Goal: Transaction & Acquisition: Book appointment/travel/reservation

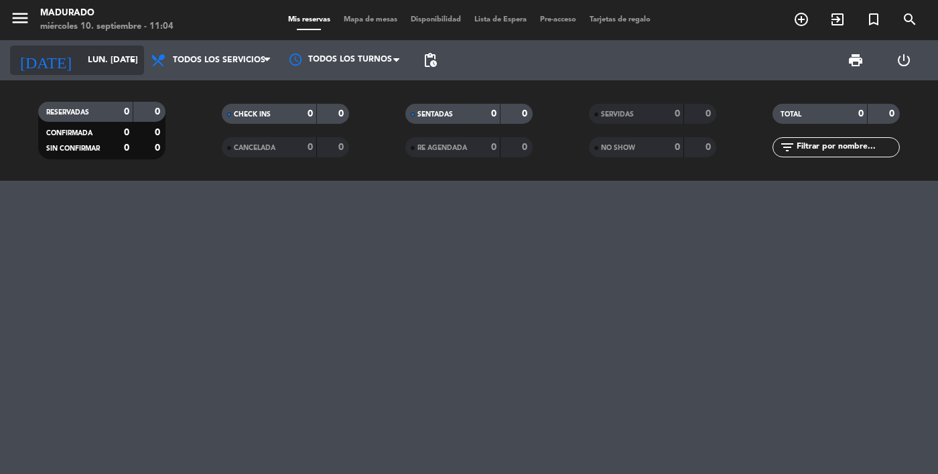
click at [100, 56] on input "lun. [DATE]" at bounding box center [138, 60] width 115 height 24
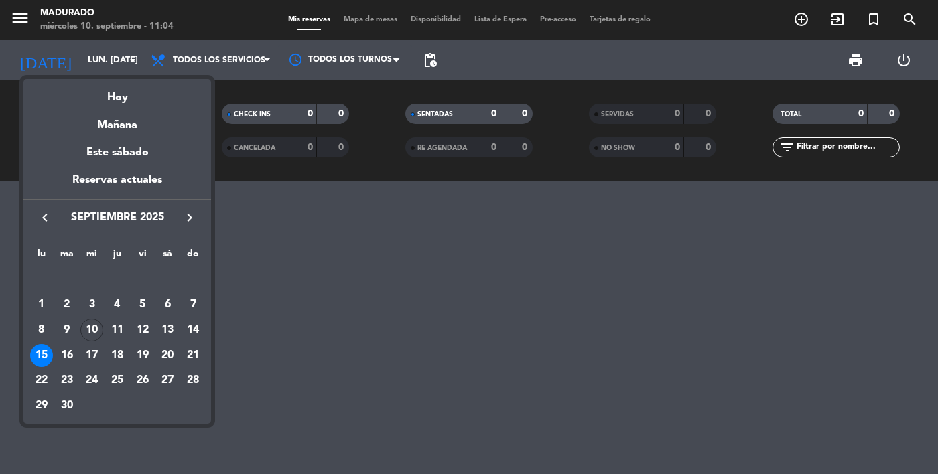
click at [189, 219] on icon "keyboard_arrow_right" at bounding box center [190, 218] width 16 height 16
click at [145, 332] on div "10" at bounding box center [142, 330] width 23 height 23
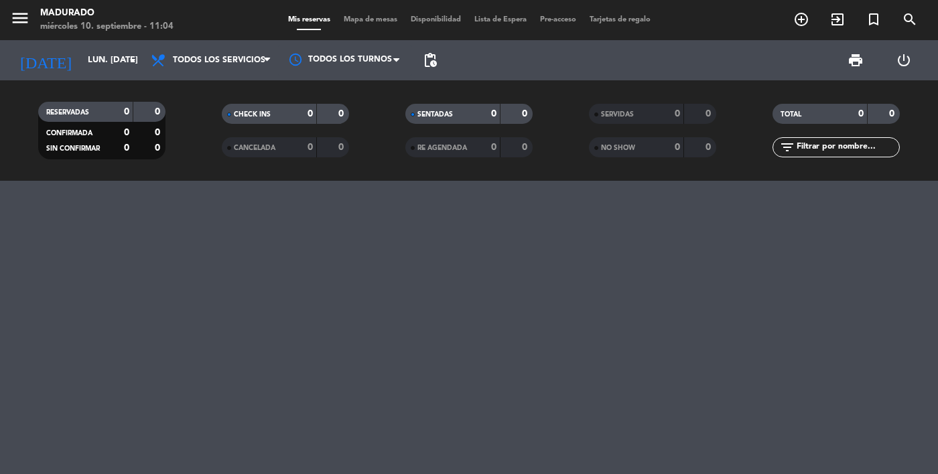
type input "vie. [DATE]"
click at [807, 23] on icon "add_circle_outline" at bounding box center [801, 19] width 16 height 16
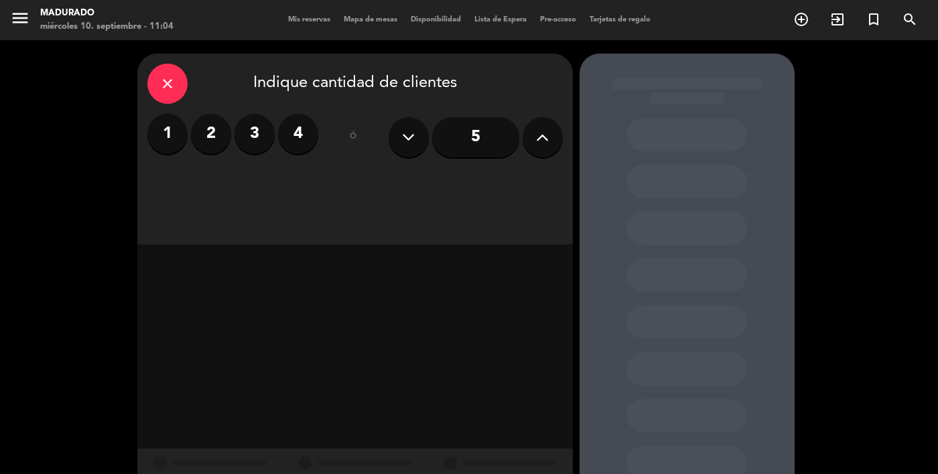
click at [543, 138] on icon at bounding box center [542, 137] width 13 height 20
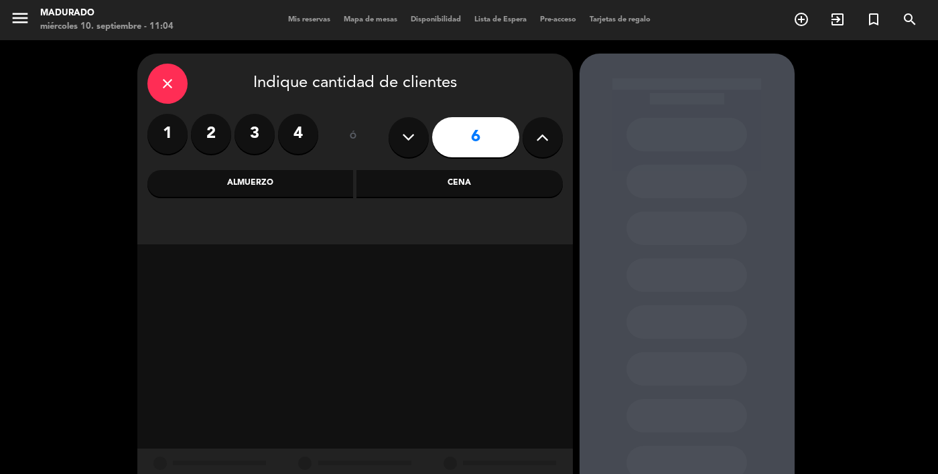
click at [545, 147] on icon at bounding box center [542, 137] width 13 height 20
click at [546, 141] on icon at bounding box center [542, 137] width 13 height 20
click at [543, 141] on icon at bounding box center [542, 137] width 13 height 20
click at [545, 136] on icon at bounding box center [542, 137] width 13 height 20
click at [547, 136] on icon at bounding box center [542, 137] width 13 height 20
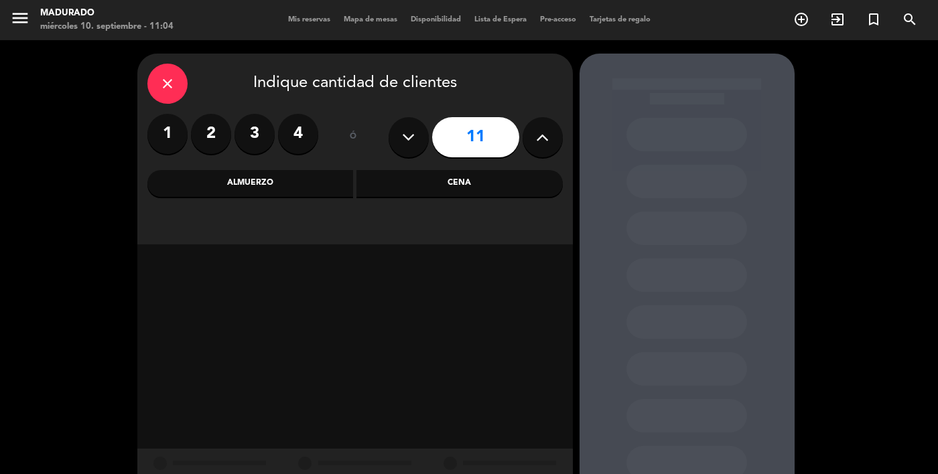
click at [545, 137] on icon at bounding box center [542, 137] width 13 height 20
click at [543, 136] on icon at bounding box center [542, 137] width 13 height 20
click at [544, 136] on icon at bounding box center [542, 137] width 13 height 20
click at [544, 142] on icon at bounding box center [542, 137] width 13 height 20
click at [545, 141] on icon at bounding box center [542, 137] width 13 height 20
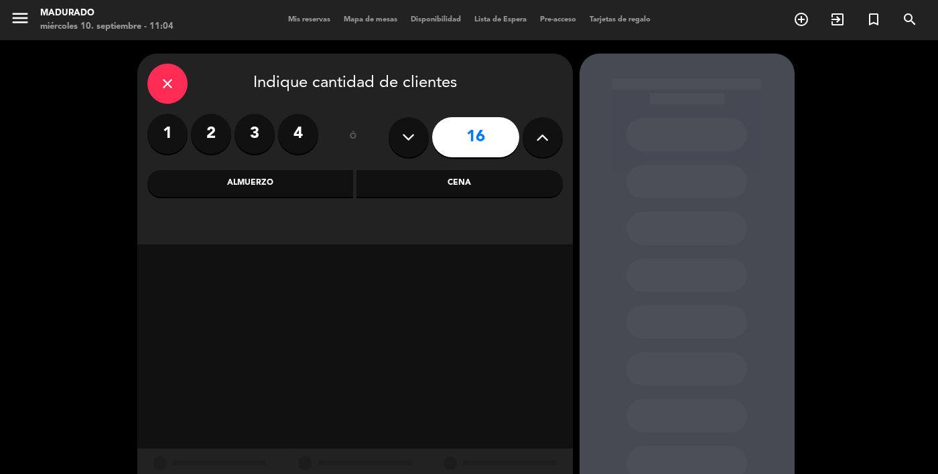
click at [545, 138] on icon at bounding box center [542, 137] width 13 height 20
click at [543, 137] on icon at bounding box center [542, 137] width 13 height 20
click at [545, 138] on icon at bounding box center [542, 137] width 13 height 20
click at [543, 140] on icon at bounding box center [542, 137] width 13 height 20
click at [544, 139] on icon at bounding box center [542, 137] width 13 height 20
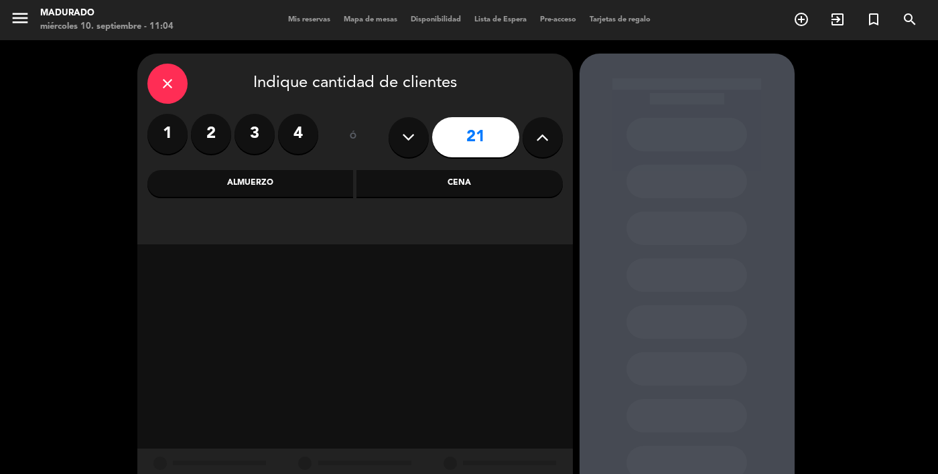
click at [541, 139] on icon at bounding box center [542, 137] width 13 height 20
click at [541, 142] on icon at bounding box center [542, 137] width 13 height 20
type input "23"
click at [541, 141] on icon at bounding box center [542, 137] width 13 height 20
click at [541, 139] on icon at bounding box center [542, 137] width 13 height 20
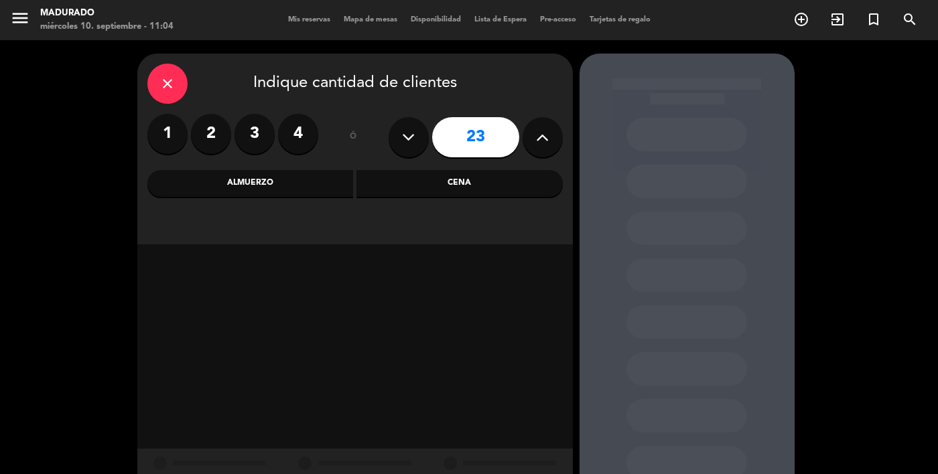
click at [543, 137] on icon at bounding box center [542, 137] width 13 height 20
click at [501, 183] on div "Cena" at bounding box center [459, 183] width 206 height 27
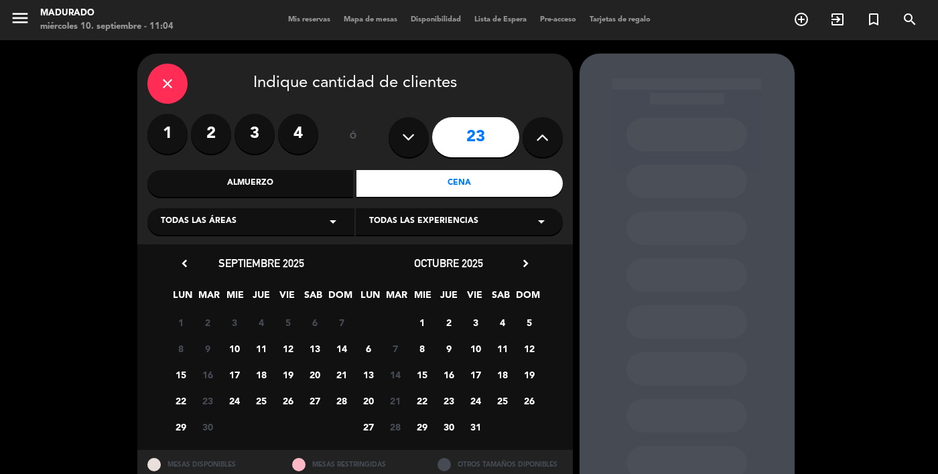
click at [507, 348] on span "11" at bounding box center [502, 349] width 22 height 22
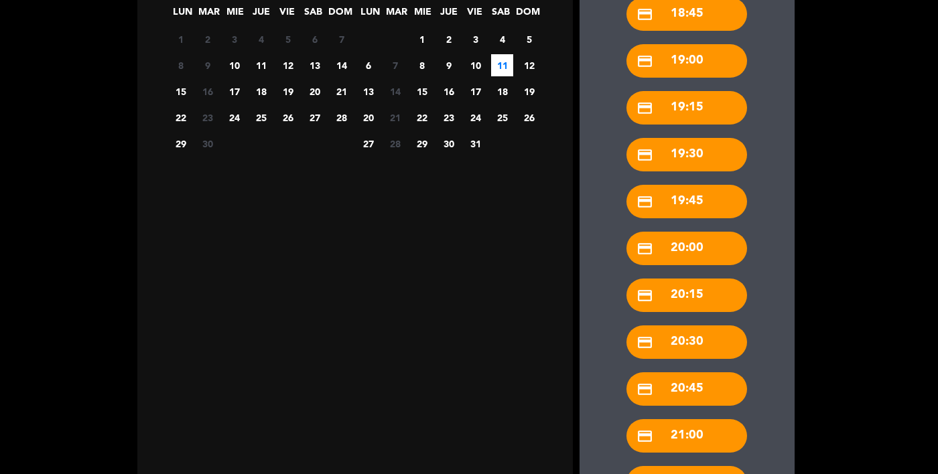
scroll to position [563, 0]
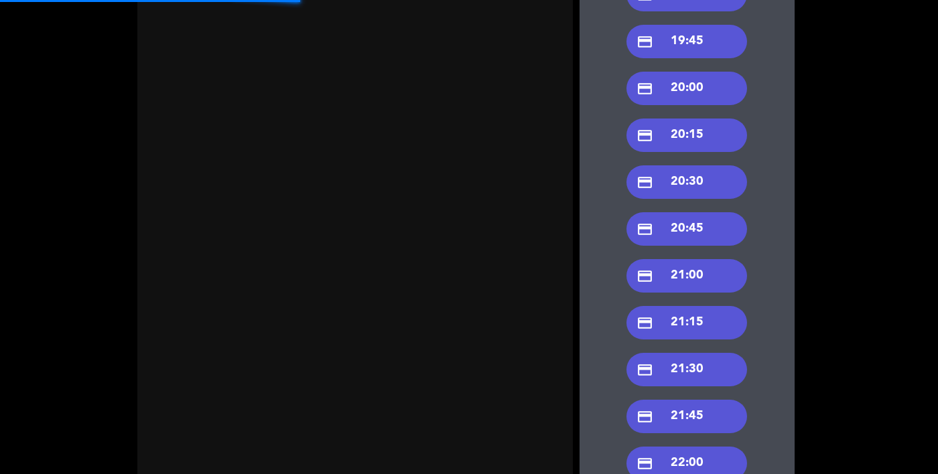
scroll to position [282, 0]
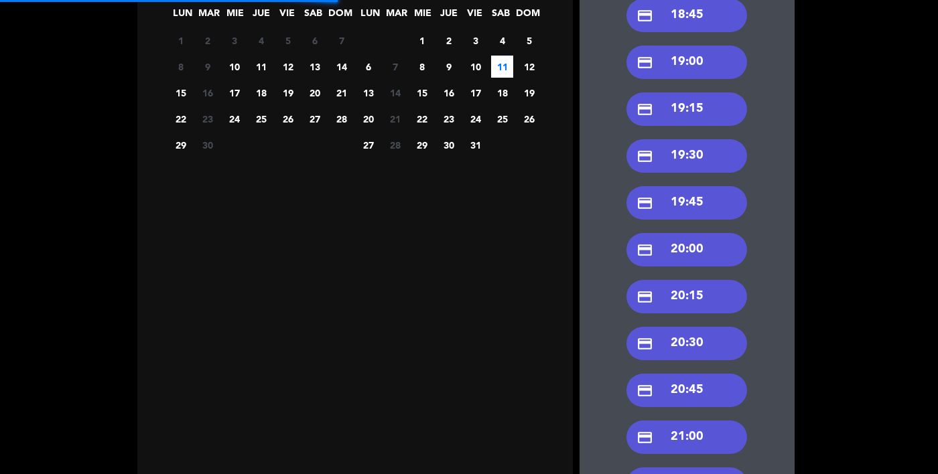
click at [726, 327] on div "credit_card 20:30" at bounding box center [686, 343] width 121 height 33
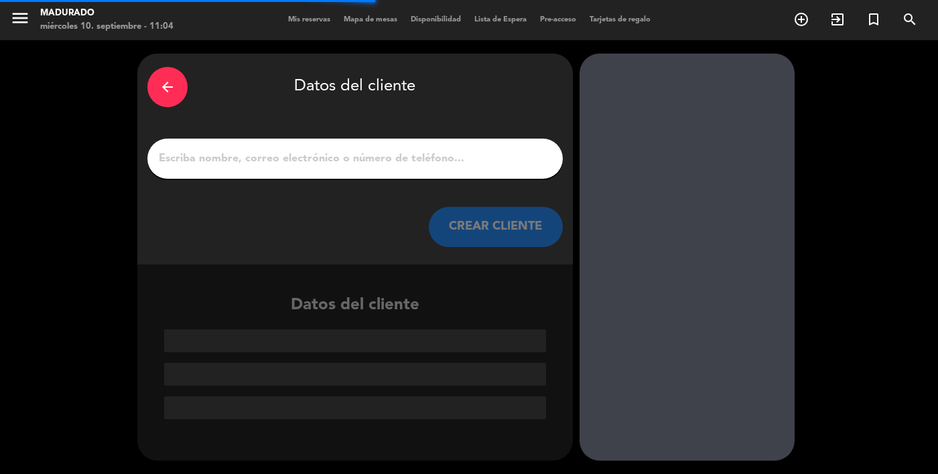
scroll to position [0, 0]
click at [440, 149] on input "1" at bounding box center [354, 158] width 395 height 19
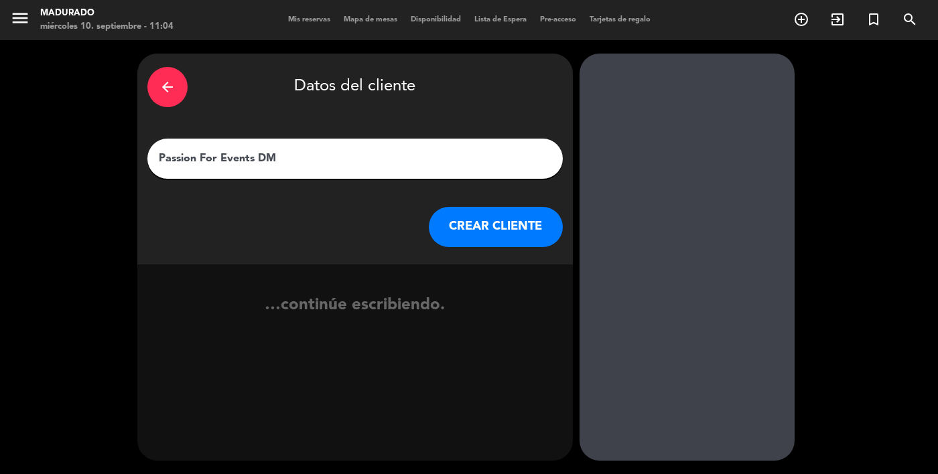
type input "Passion For Events DMC"
click at [512, 207] on button "CREAR CLIENTE" at bounding box center [496, 227] width 134 height 40
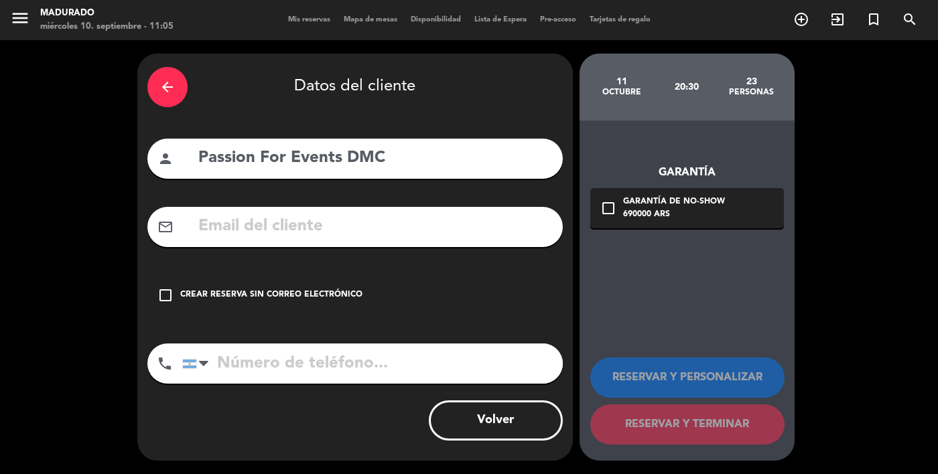
scroll to position [58, 0]
click at [313, 289] on div "Crear reserva sin correo electrónico" at bounding box center [271, 295] width 182 height 13
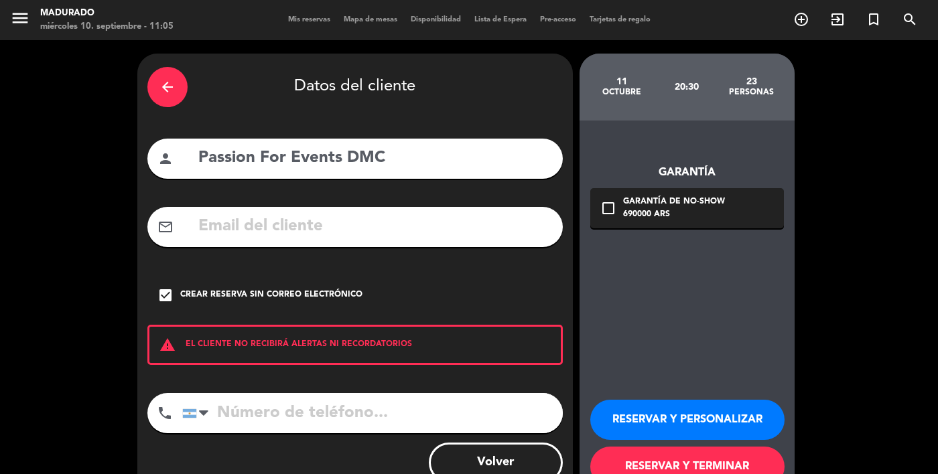
click at [669, 447] on button "RESERVAR Y TERMINAR" at bounding box center [687, 467] width 194 height 40
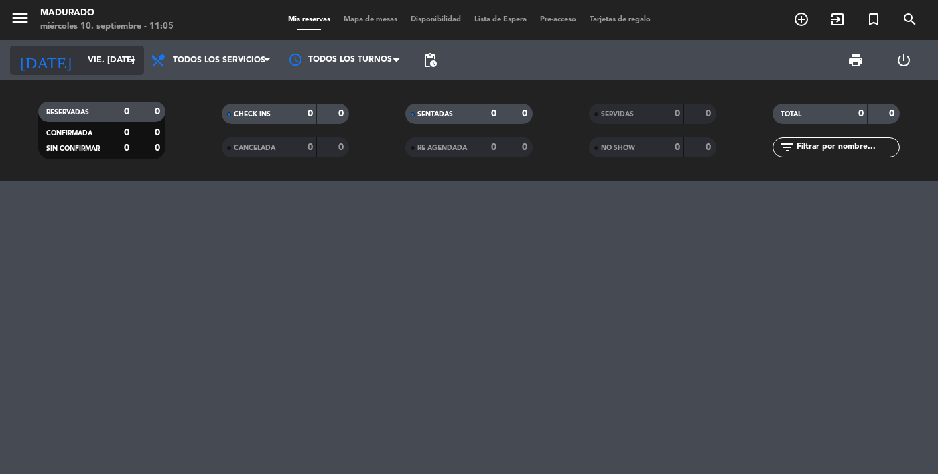
click at [112, 64] on input "vie. [DATE]" at bounding box center [138, 60] width 115 height 24
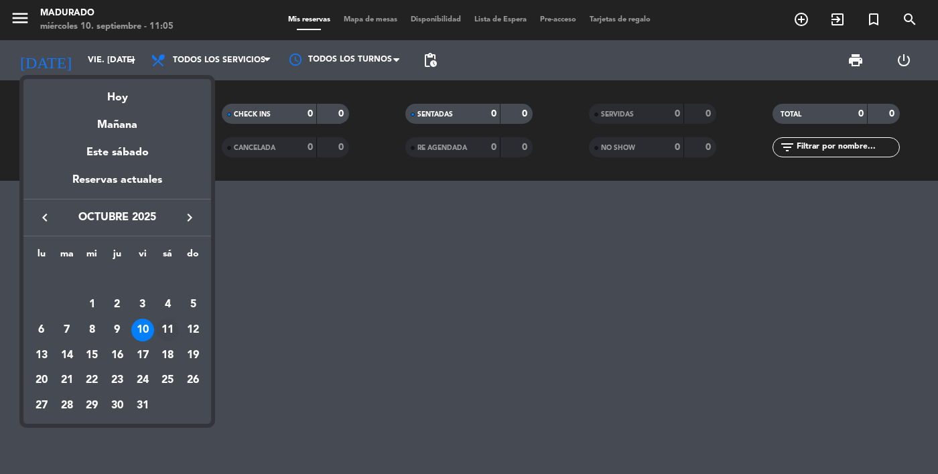
click at [171, 335] on div "11" at bounding box center [167, 330] width 23 height 23
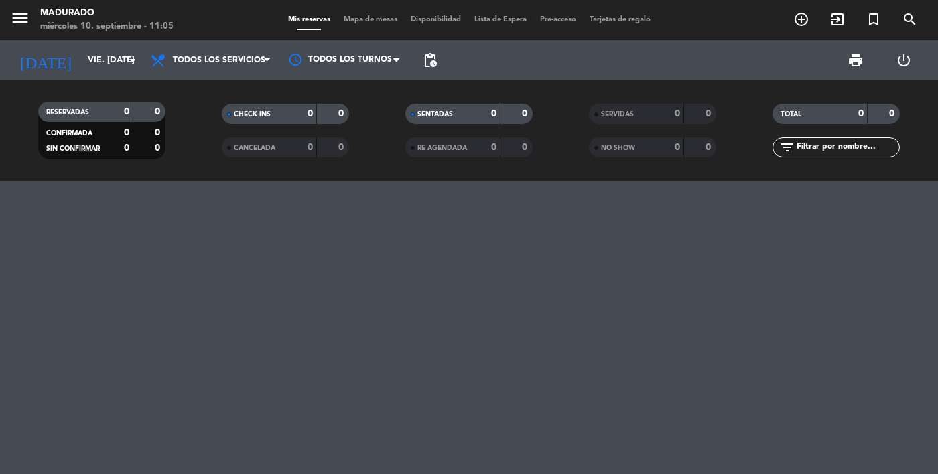
type input "sáb. [DATE]"
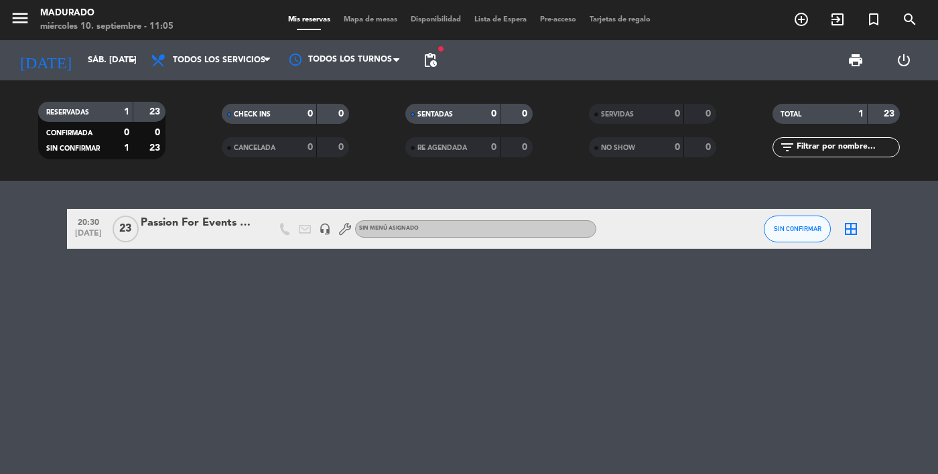
click at [207, 216] on div "Passion For Events DMC" at bounding box center [198, 222] width 114 height 17
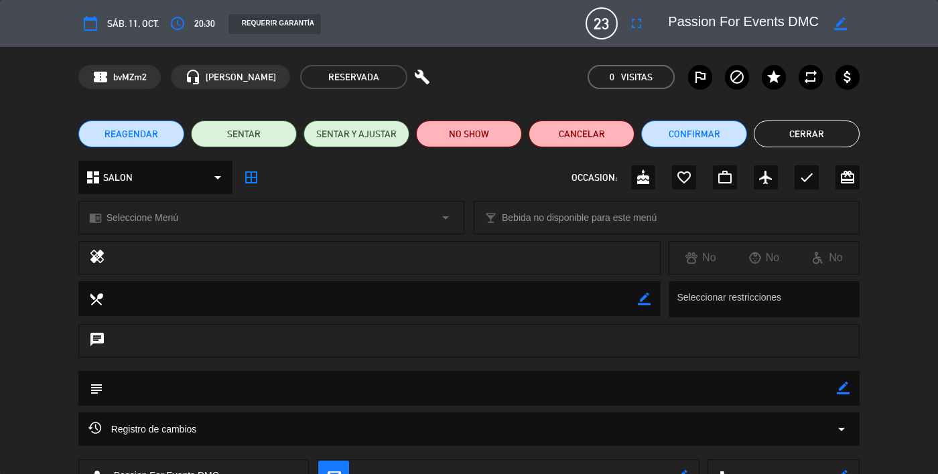
click at [847, 390] on icon "border_color" at bounding box center [843, 388] width 13 height 13
type textarea "Son [DEMOGRAPHIC_DATA] PAx. [PERSON_NAME]"
click at [846, 384] on icon at bounding box center [843, 388] width 13 height 13
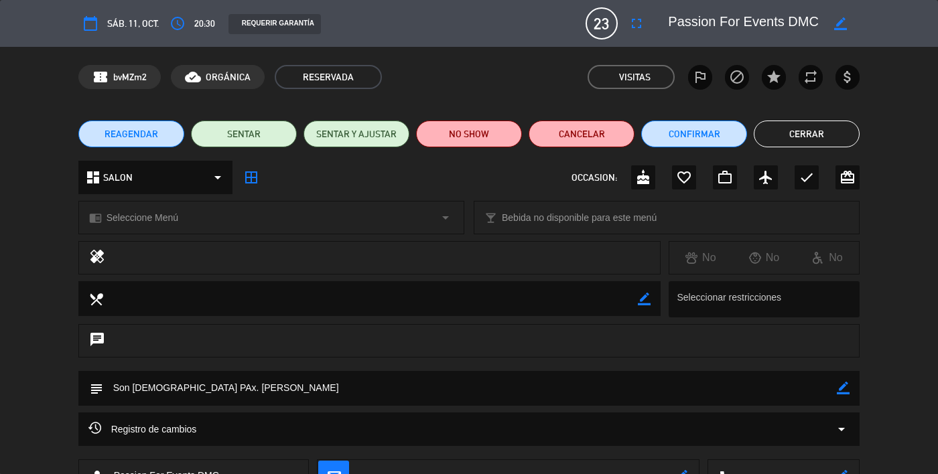
click at [811, 138] on button "Cerrar" at bounding box center [807, 134] width 106 height 27
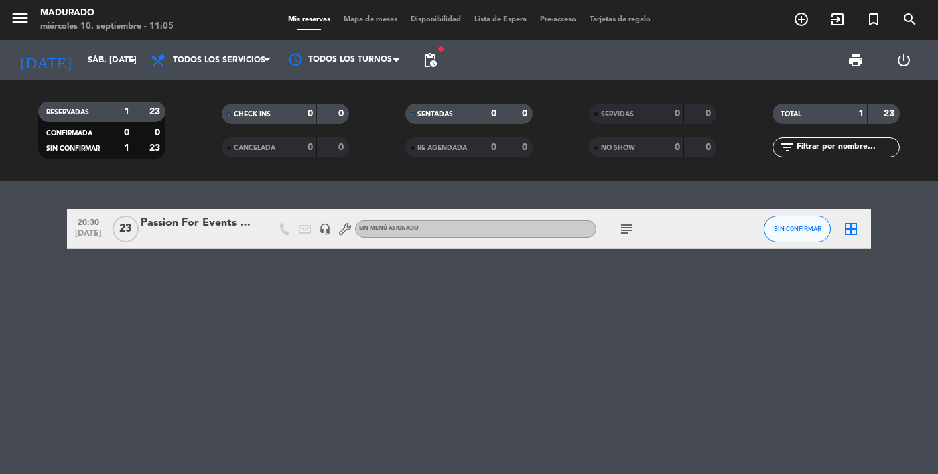
click at [630, 231] on icon "subject" at bounding box center [626, 229] width 16 height 16
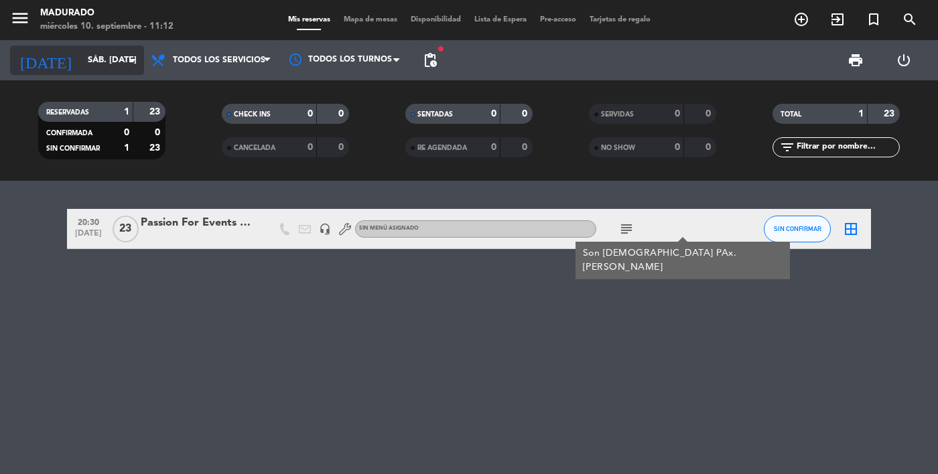
click at [81, 70] on input "sáb. [DATE]" at bounding box center [138, 60] width 115 height 24
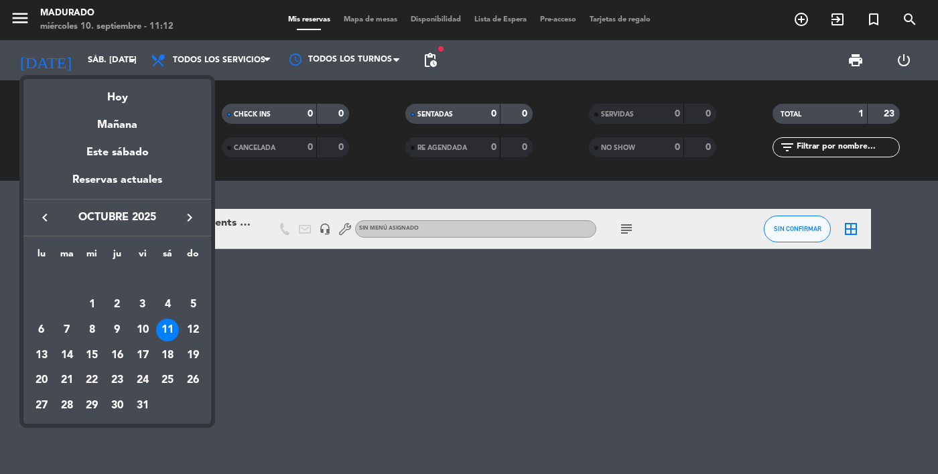
click at [48, 225] on icon "keyboard_arrow_left" at bounding box center [45, 218] width 16 height 16
click at [98, 338] on div "10" at bounding box center [91, 330] width 23 height 23
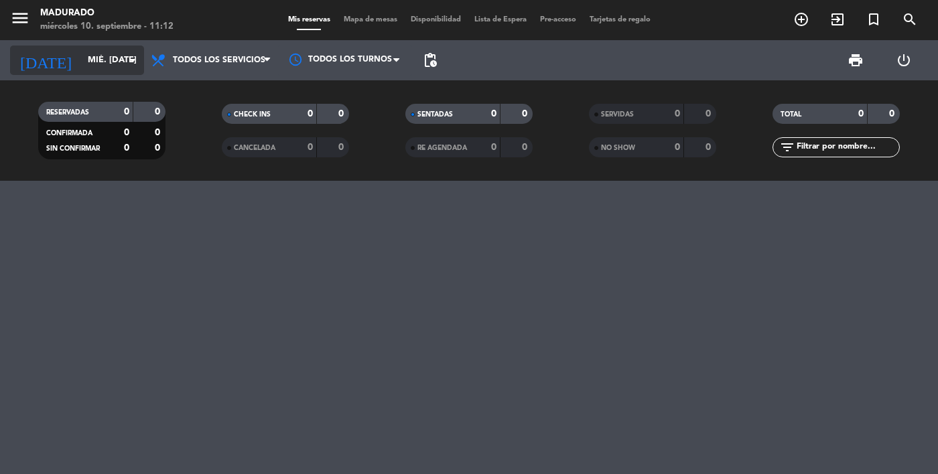
click at [113, 66] on input "mié. [DATE]" at bounding box center [138, 60] width 115 height 24
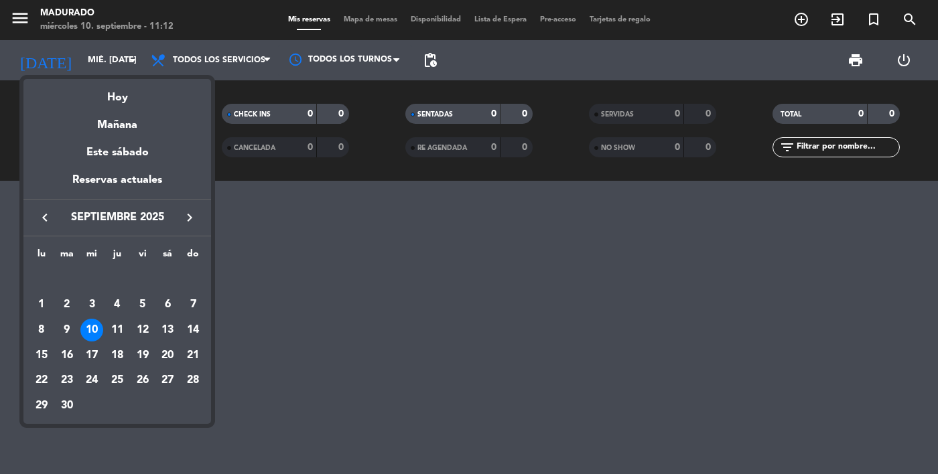
click at [190, 219] on icon "keyboard_arrow_right" at bounding box center [190, 218] width 16 height 16
click at [167, 334] on div "11" at bounding box center [167, 330] width 23 height 23
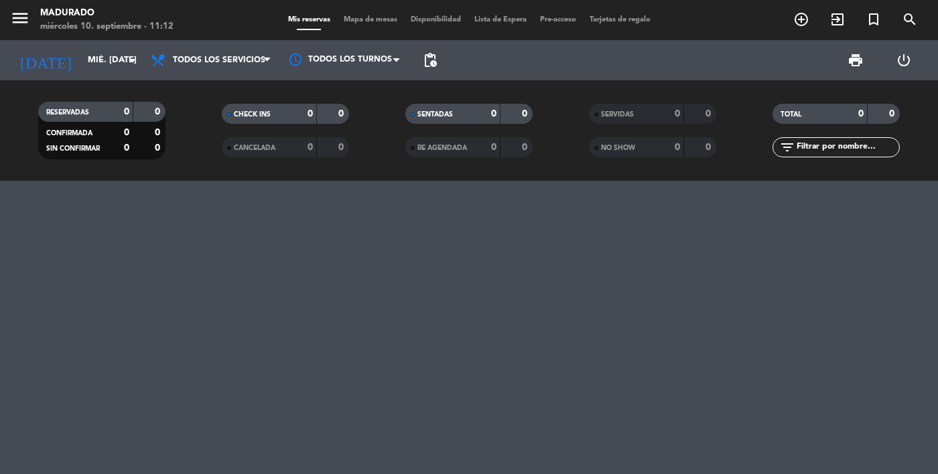
type input "sáb. [DATE]"
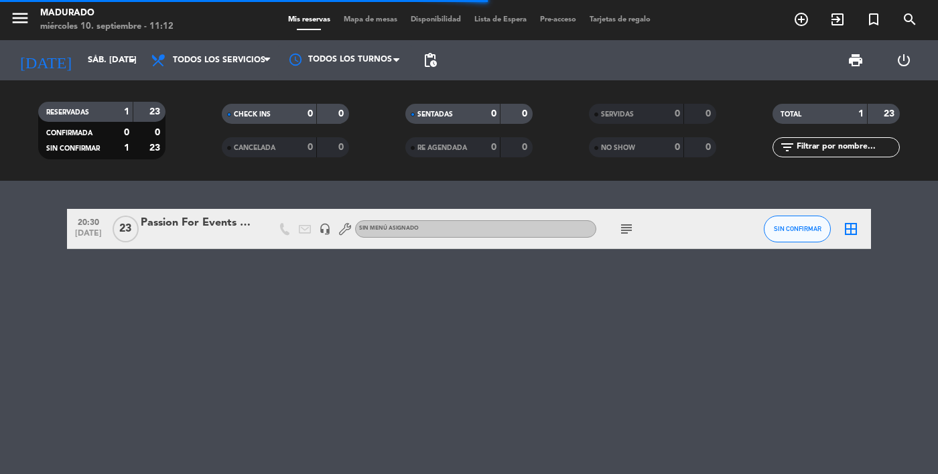
click at [437, 68] on span "pending_actions" at bounding box center [430, 60] width 16 height 16
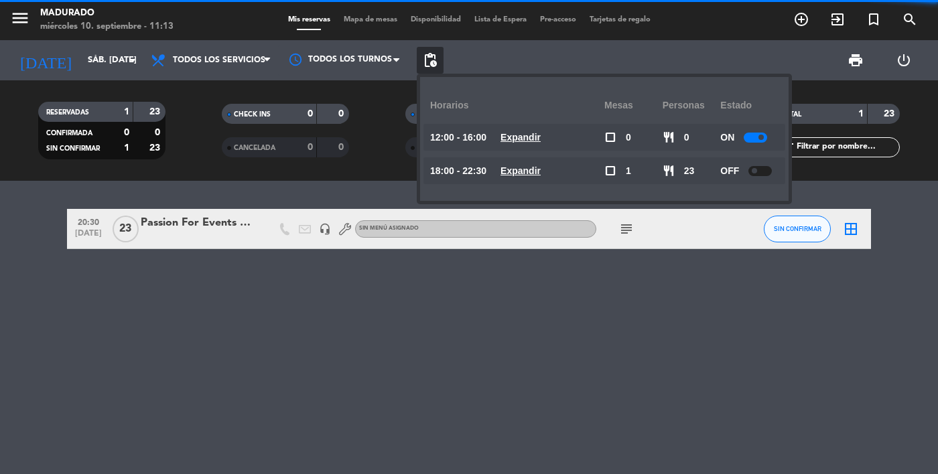
click at [761, 173] on div at bounding box center [759, 171] width 23 height 10
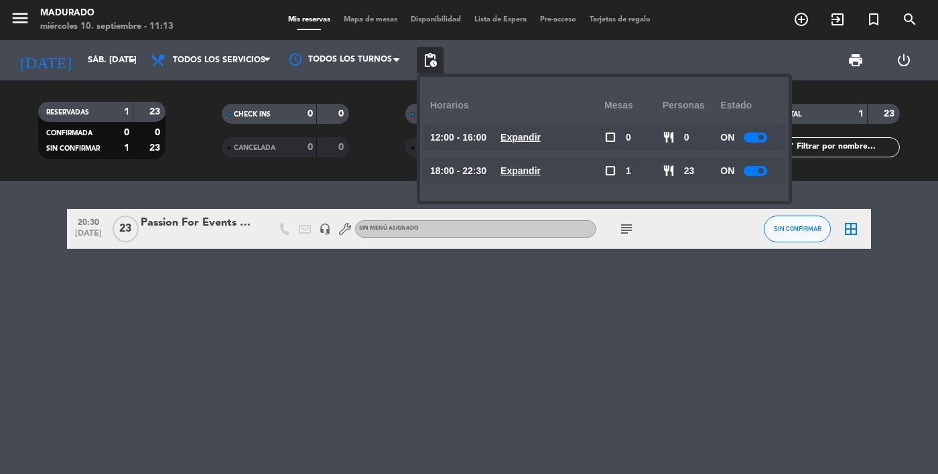
click at [756, 171] on div at bounding box center [755, 171] width 23 height 10
click at [758, 171] on span at bounding box center [760, 170] width 5 height 5
